Goal: Task Accomplishment & Management: Complete application form

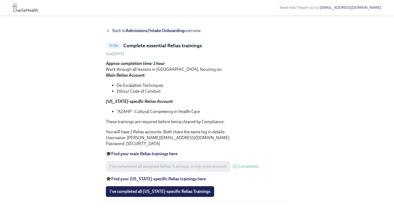
click at [165, 165] on div "I've completed all assigned Relias Trainings, in my main account Completed" at bounding box center [182, 166] width 152 height 11
click at [237, 165] on icon at bounding box center [234, 167] width 4 height 4
click at [245, 165] on span "Completed" at bounding box center [248, 167] width 20 height 4
click at [112, 31] on span "Back to Admissions/Intake Onboarding overview" at bounding box center [156, 31] width 88 height 6
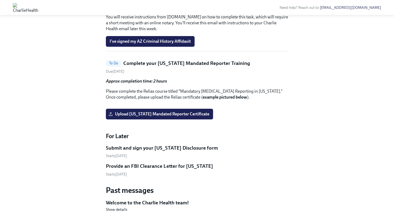
scroll to position [522, 0]
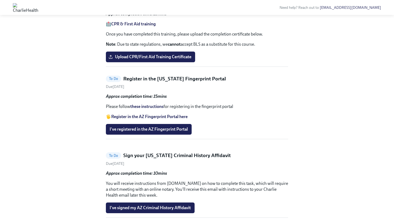
click at [131, 27] on strong "CPR & First Aid training" at bounding box center [133, 23] width 44 height 5
click at [155, 60] on span "Upload CPR/First Aid Training Certificate" at bounding box center [151, 56] width 82 height 5
click at [0, 0] on input "Upload CPR/First Aid Training Certificate" at bounding box center [0, 0] width 0 height 0
click at [143, 60] on span "Upload CPR/First Aid Training Certificate" at bounding box center [151, 56] width 82 height 5
click at [0, 0] on input "Upload CPR/First Aid Training Certificate" at bounding box center [0, 0] width 0 height 0
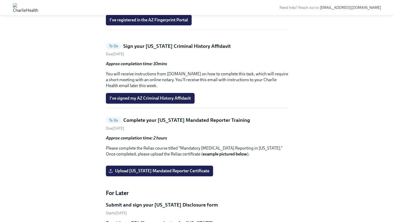
scroll to position [549, 0]
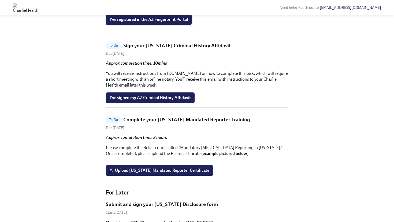
click at [153, 22] on span "I've registered in the AZ Fingerprint Portal" at bounding box center [149, 19] width 78 height 5
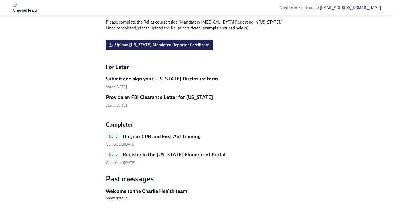
scroll to position [775, 0]
click at [113, 137] on span "Done" at bounding box center [113, 137] width 15 height 4
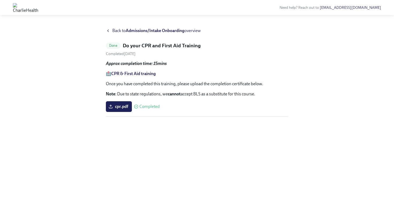
click at [114, 30] on span "Back to Admissions/Intake Onboarding overview" at bounding box center [156, 31] width 88 height 6
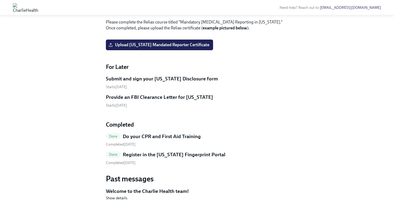
scroll to position [775, 0]
click at [125, 193] on h5 "Welcome to the Charlie Health team!" at bounding box center [197, 191] width 182 height 7
click at [117, 198] on span "Show details" at bounding box center [116, 198] width 21 height 5
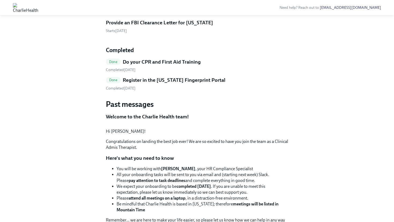
scroll to position [652, 0]
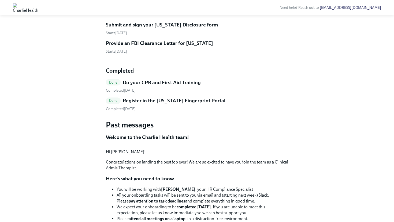
click at [38, 11] on img at bounding box center [25, 7] width 25 height 9
click at [29, 6] on img at bounding box center [25, 7] width 25 height 9
click at [14, 7] on img at bounding box center [25, 7] width 25 height 9
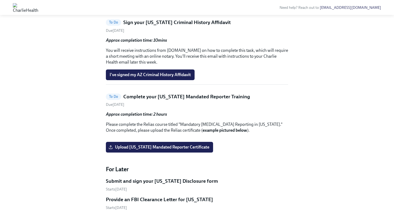
scroll to position [495, 0]
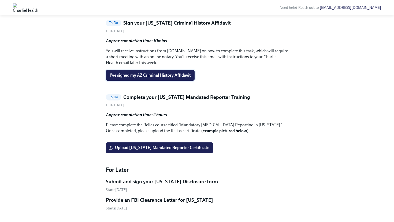
click at [159, 78] on span "I've signed my AZ Criminal History Affidavit" at bounding box center [150, 75] width 81 height 5
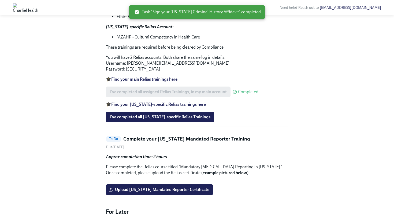
scroll to position [377, 0]
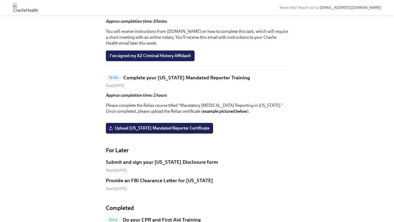
scroll to position [513, 0]
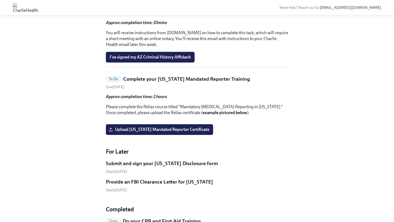
click at [196, 8] on h5 "Sign your [US_STATE] Criminal History Affidavit" at bounding box center [176, 4] width 107 height 7
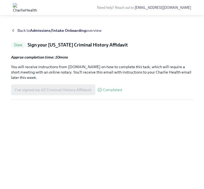
click at [44, 30] on strong "Admissions/Intake Onboarding" at bounding box center [58, 30] width 56 height 5
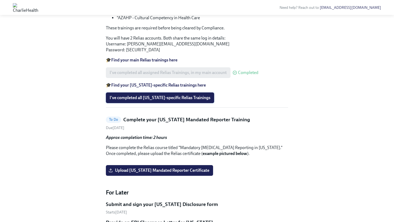
scroll to position [395, 0]
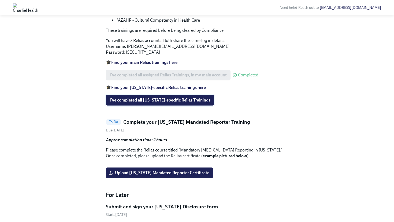
click at [163, 103] on span "I've completed all [US_STATE]-specific Relias Trainings" at bounding box center [160, 100] width 101 height 5
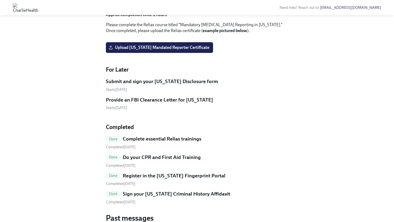
scroll to position [355, 0]
